Goal: Obtain resource: Obtain resource

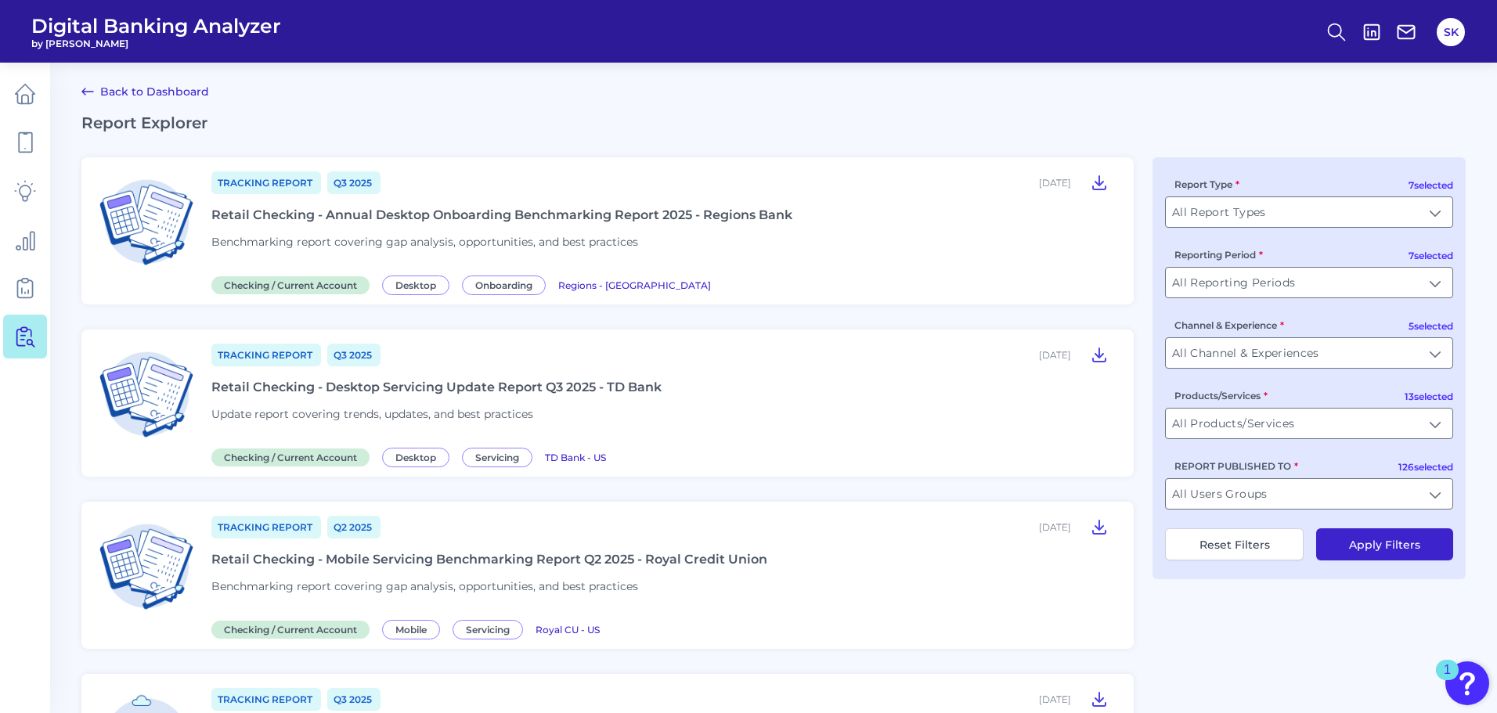
click at [495, 211] on div "Retail Checking - Annual Desktop Onboarding Benchmarking Report 2025 - Regions …" at bounding box center [501, 214] width 581 height 15
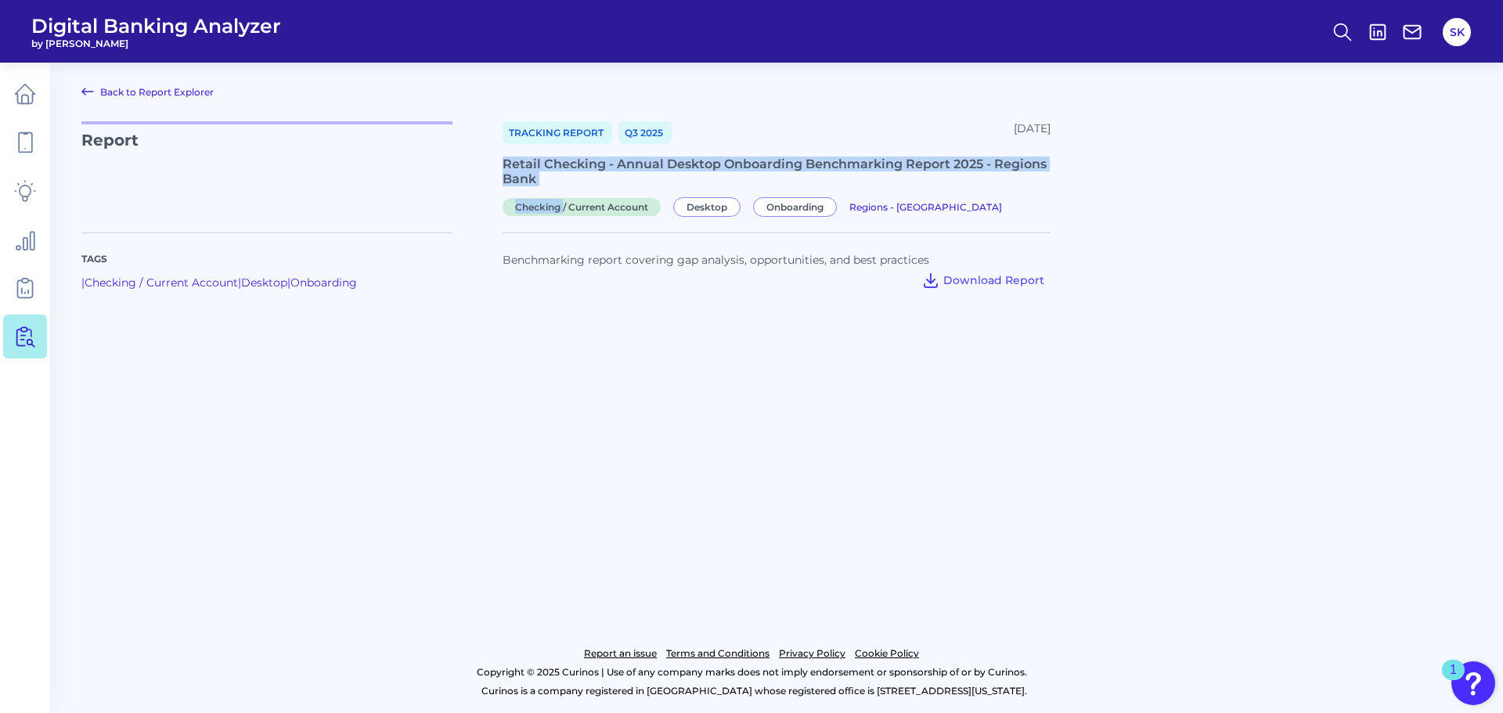
drag, startPoint x: 503, startPoint y: 165, endPoint x: 564, endPoint y: 192, distance: 66.6
click at [564, 192] on div "Tracking Report Q3 [DATE], 2025 Retail Checking - Annual Desktop Onboarding Ben…" at bounding box center [777, 167] width 548 height 92
click at [553, 188] on div "Tracking Report Q3 [DATE], 2025 Retail Checking - Annual Desktop Onboarding Ben…" at bounding box center [777, 167] width 548 height 92
click at [539, 175] on div "Retail Checking - Annual Desktop Onboarding Benchmarking Report 2025 - Regions …" at bounding box center [777, 172] width 548 height 30
click at [532, 185] on div "Retail Checking - Annual Desktop Onboarding Benchmarking Report 2025 - Regions …" at bounding box center [777, 172] width 548 height 30
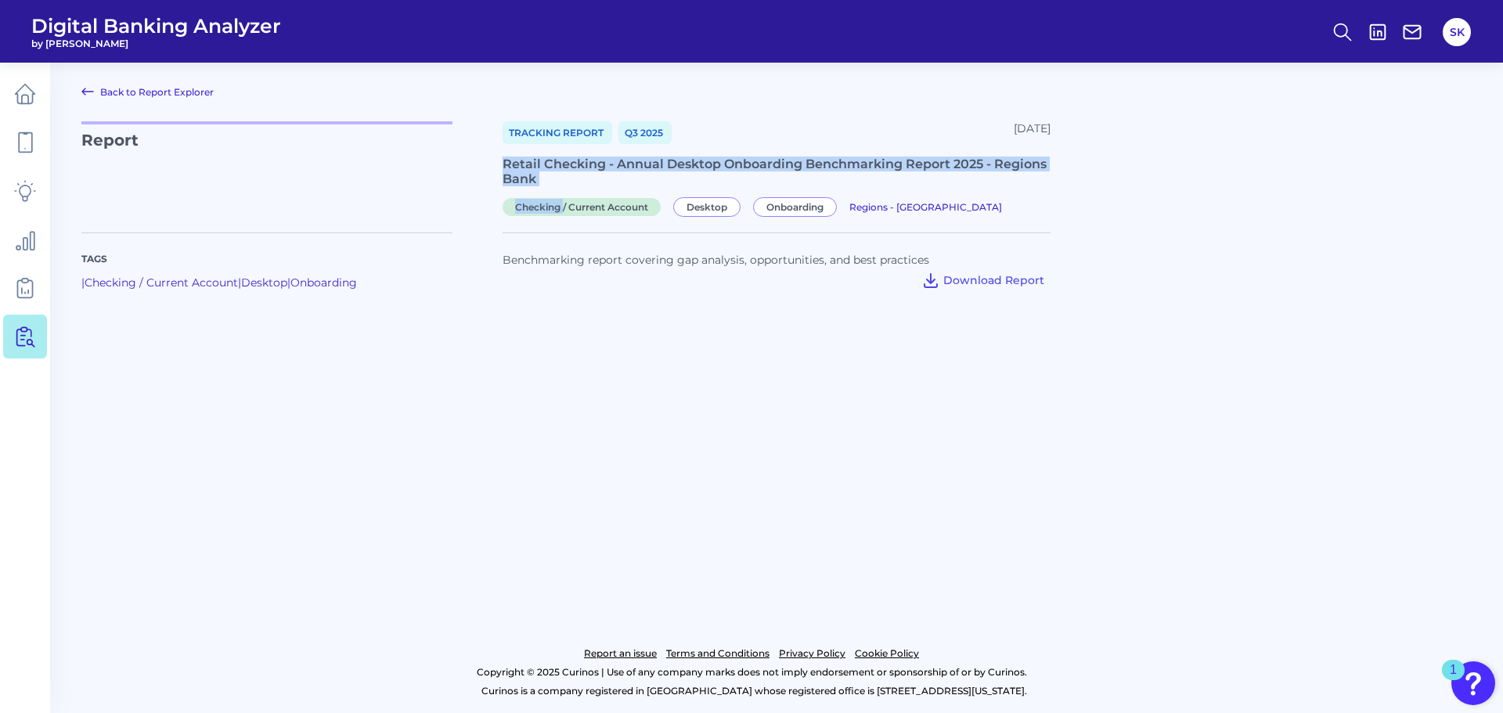
click at [516, 169] on div "Retail Checking - Annual Desktop Onboarding Benchmarking Report 2025 - Regions …" at bounding box center [777, 172] width 548 height 30
drag, startPoint x: 502, startPoint y: 157, endPoint x: 539, endPoint y: 185, distance: 45.9
click at [539, 185] on div "Report Tracking Report Q3 [DATE], 2025 Retail Checking - Annual Desktop Onboard…" at bounding box center [776, 167] width 1390 height 92
copy div "Retail Checking - Annual Desktop Onboarding Benchmarking Report 2025 - Regions …"
